Goal: Navigation & Orientation: Find specific page/section

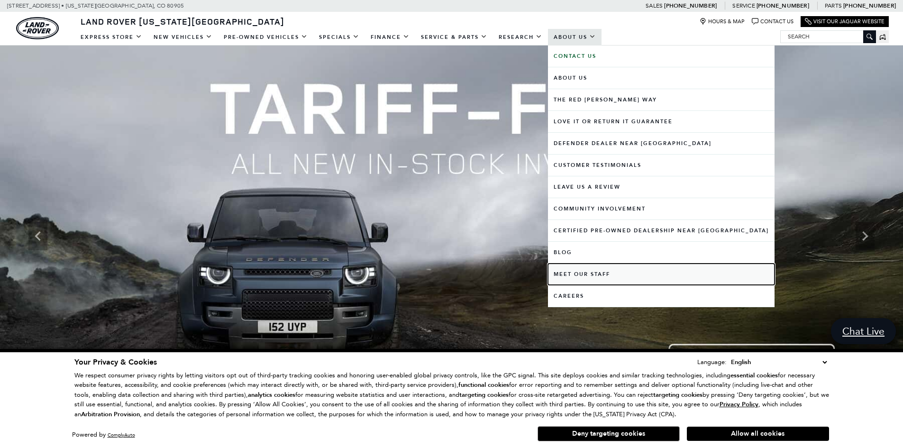
click at [583, 270] on link "Meet Our Staff" at bounding box center [661, 274] width 227 height 21
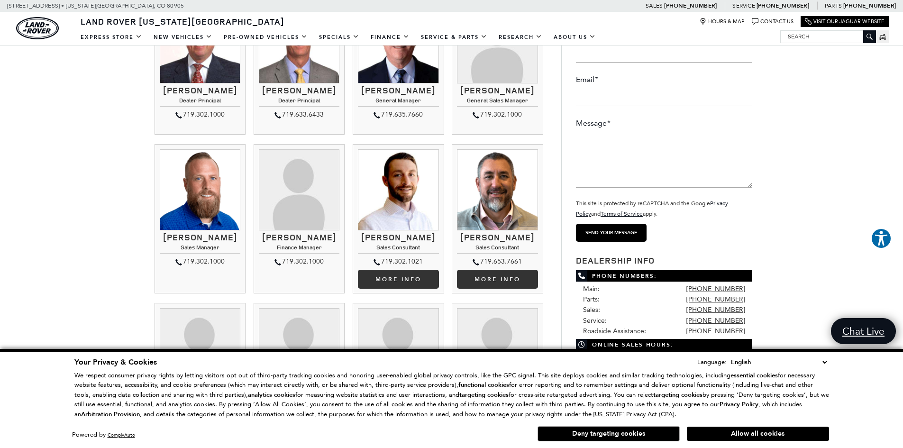
scroll to position [142, 0]
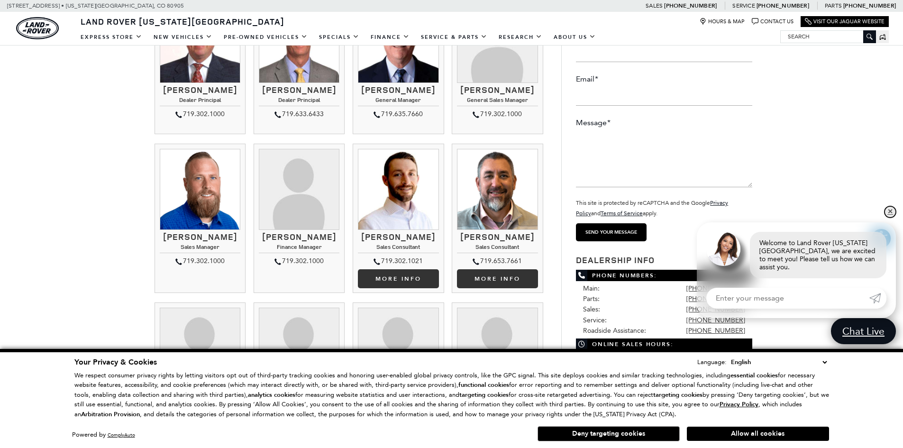
click at [887, 218] on link "✕" at bounding box center [889, 211] width 11 height 11
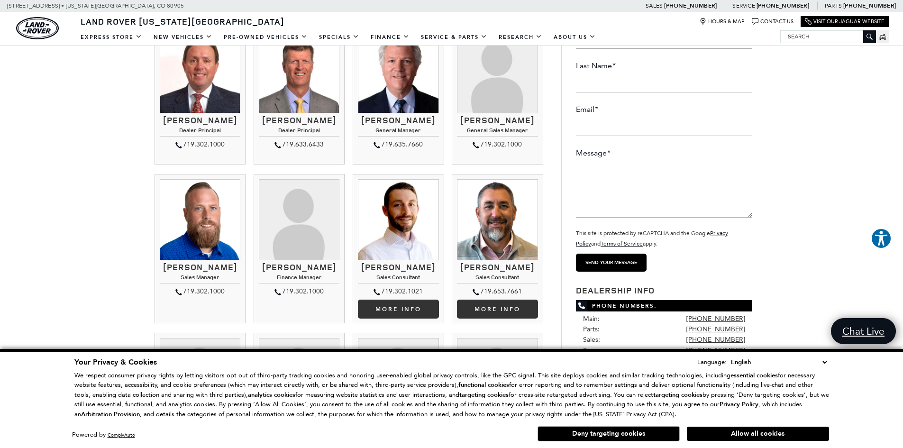
scroll to position [95, 0]
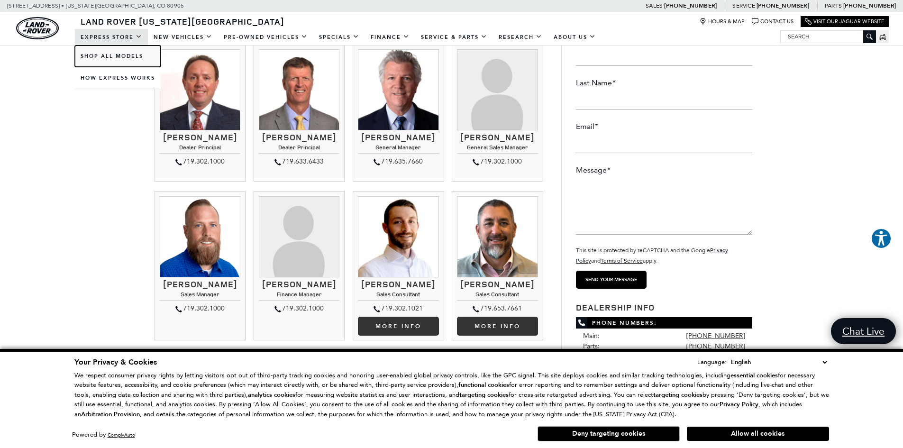
click at [114, 53] on link "Shop All Models" at bounding box center [118, 56] width 86 height 21
